Goal: Task Accomplishment & Management: Manage account settings

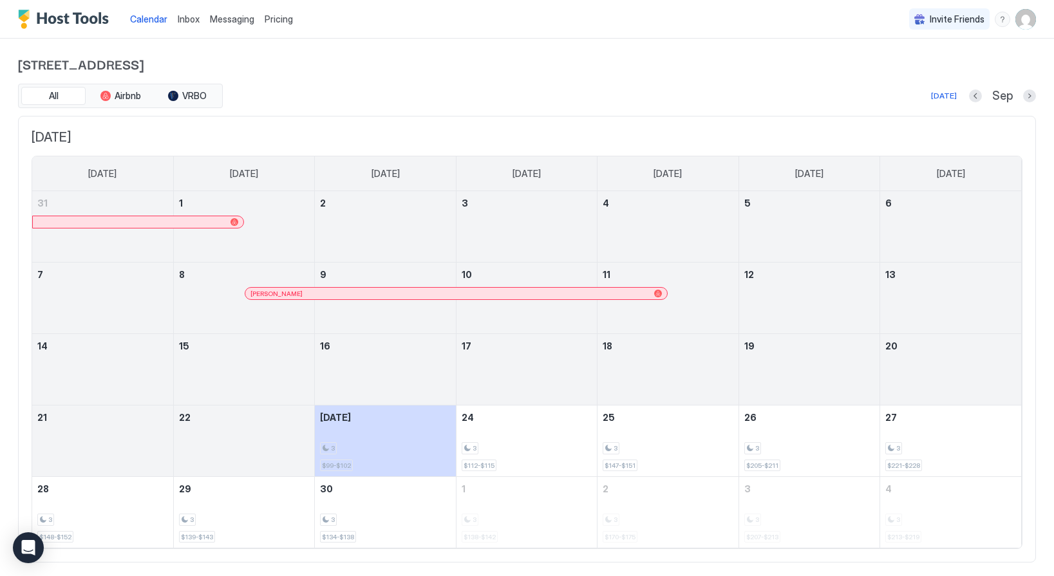
click at [1019, 21] on img "User profile" at bounding box center [1025, 19] width 21 height 21
click at [923, 74] on span "Settings" at bounding box center [909, 72] width 35 height 12
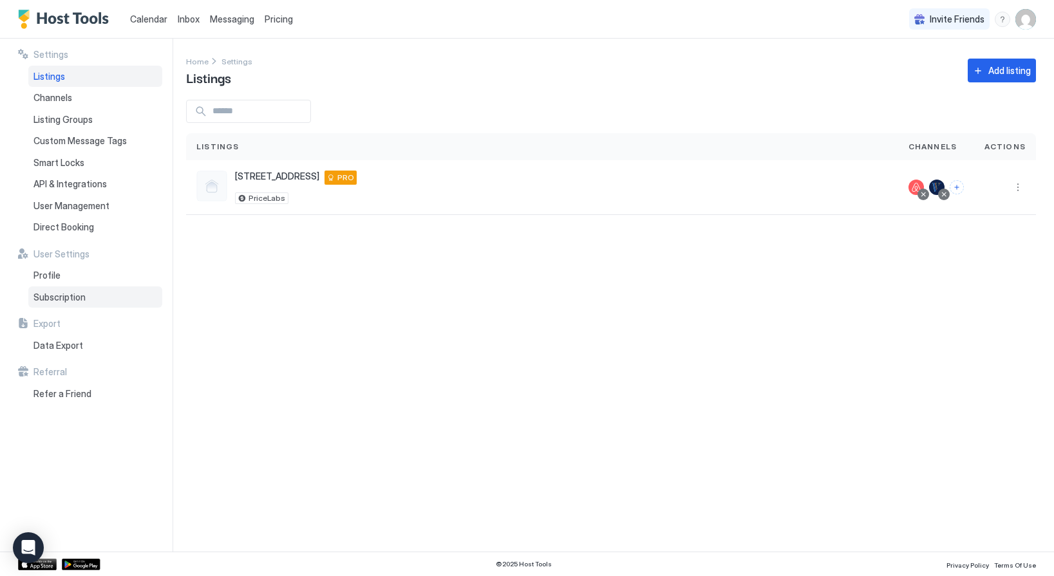
click at [55, 298] on span "Subscription" at bounding box center [59, 298] width 52 height 12
